Goal: Information Seeking & Learning: Learn about a topic

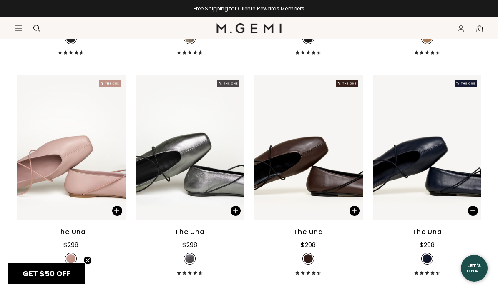
scroll to position [982, 0]
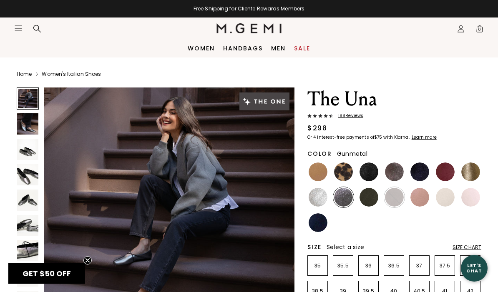
click at [31, 171] on img at bounding box center [27, 174] width 21 height 21
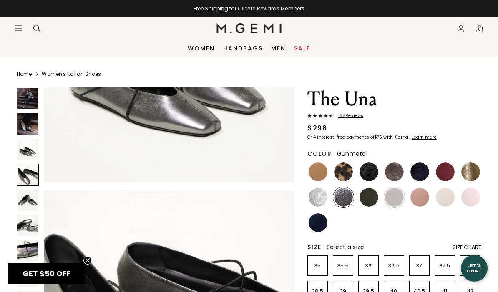
scroll to position [776, 0]
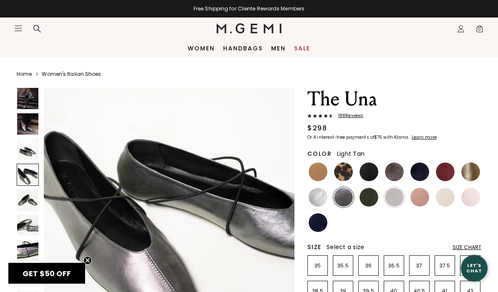
click at [318, 169] on img at bounding box center [317, 172] width 19 height 19
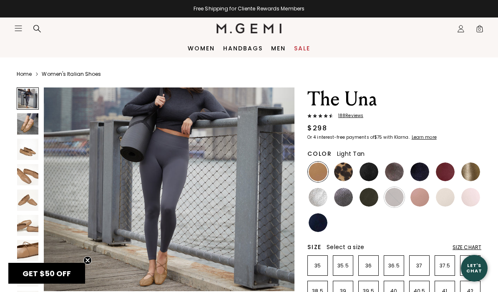
scroll to position [54, 0]
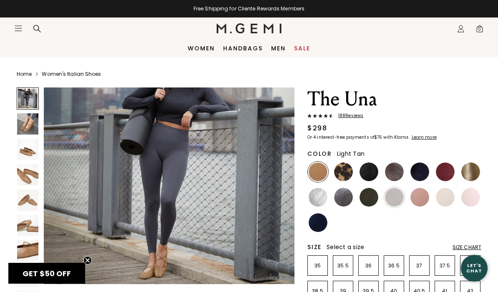
click at [28, 170] on img at bounding box center [27, 174] width 21 height 21
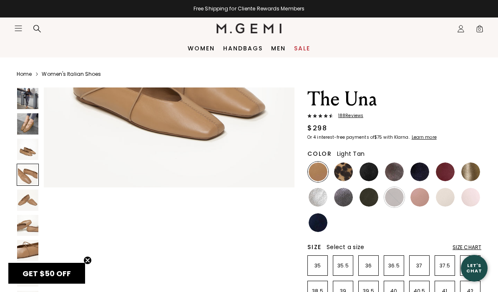
scroll to position [776, 0]
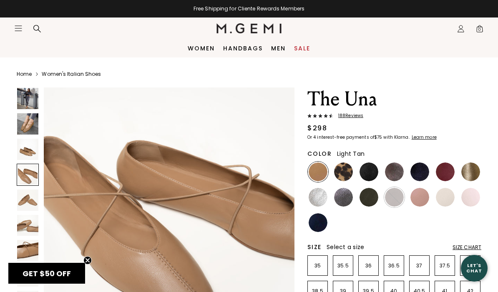
click at [18, 122] on img at bounding box center [27, 123] width 21 height 21
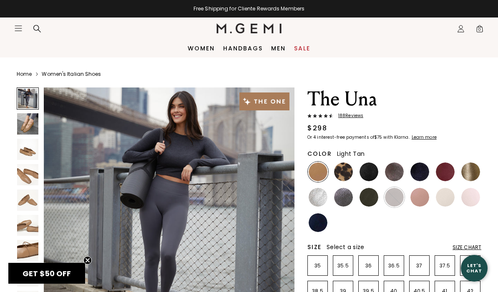
scroll to position [0, 0]
click at [69, 77] on link "Women's Italian Shoes" at bounding box center [71, 74] width 59 height 7
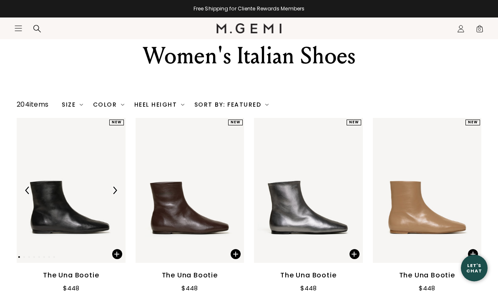
scroll to position [47, 0]
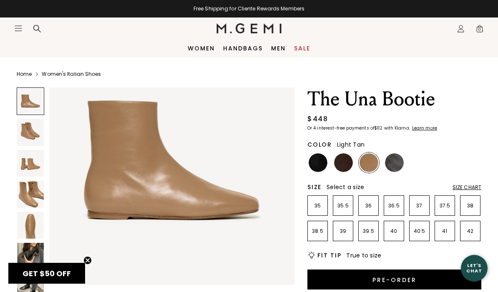
scroll to position [47, 0]
click at [34, 199] on img at bounding box center [30, 194] width 27 height 27
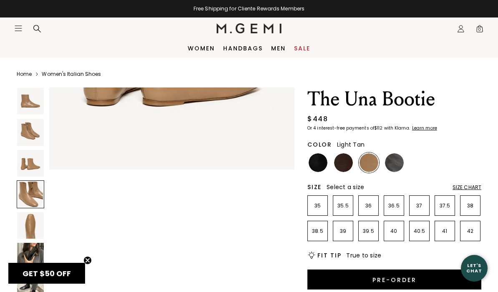
scroll to position [760, 0]
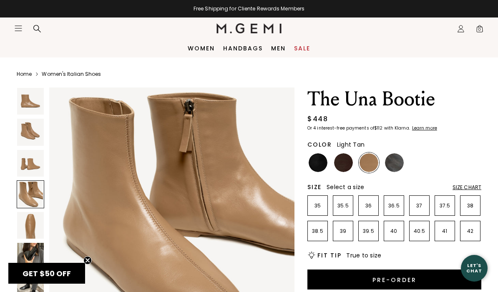
click at [27, 165] on img at bounding box center [30, 163] width 27 height 27
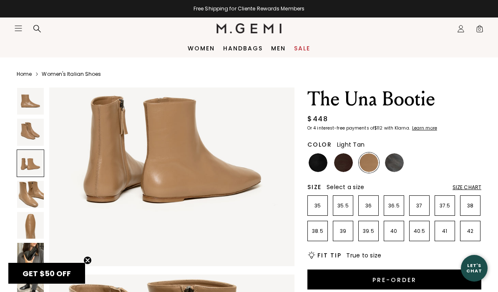
scroll to position [506, 0]
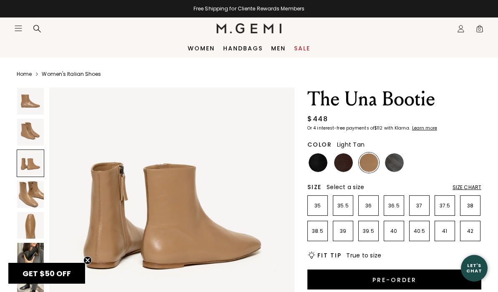
click at [30, 134] on img at bounding box center [30, 132] width 27 height 27
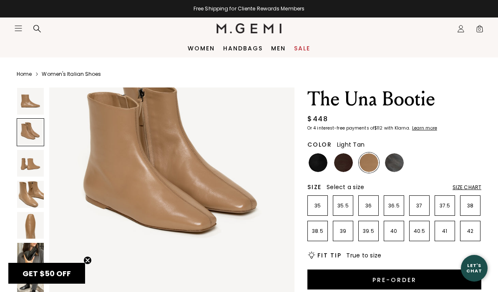
scroll to position [253, 0]
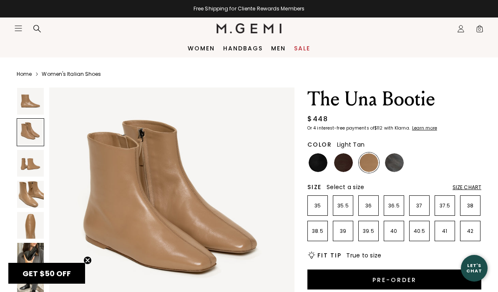
click at [30, 103] on img at bounding box center [30, 101] width 27 height 27
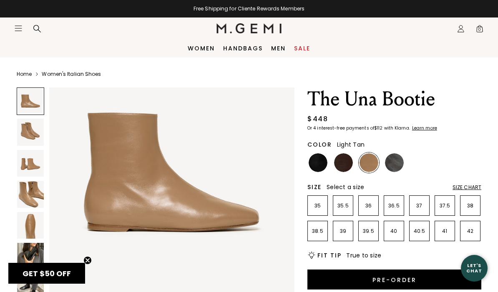
scroll to position [0, 0]
